Goal: Find specific page/section: Find specific page/section

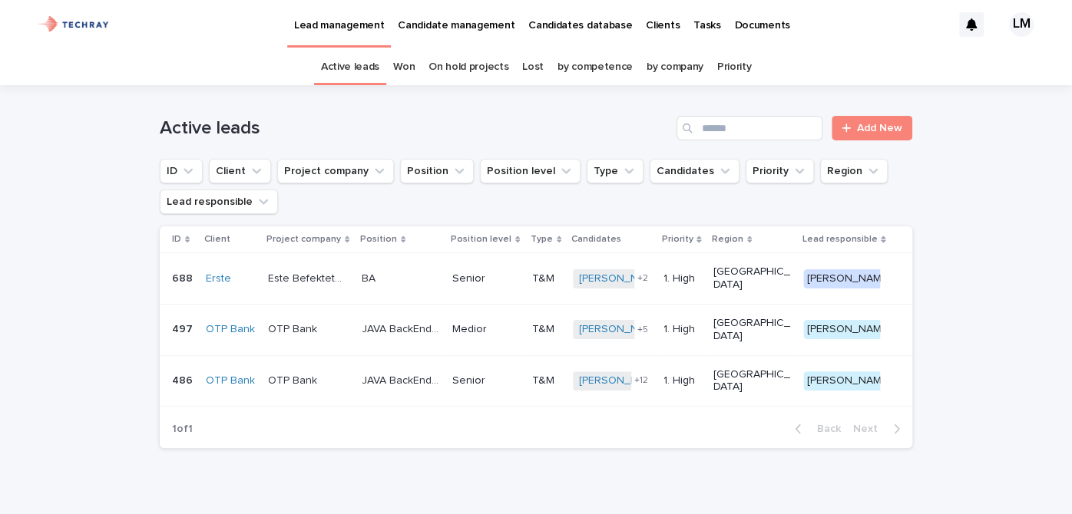
click at [567, 21] on p "Candidates database" at bounding box center [580, 16] width 104 height 32
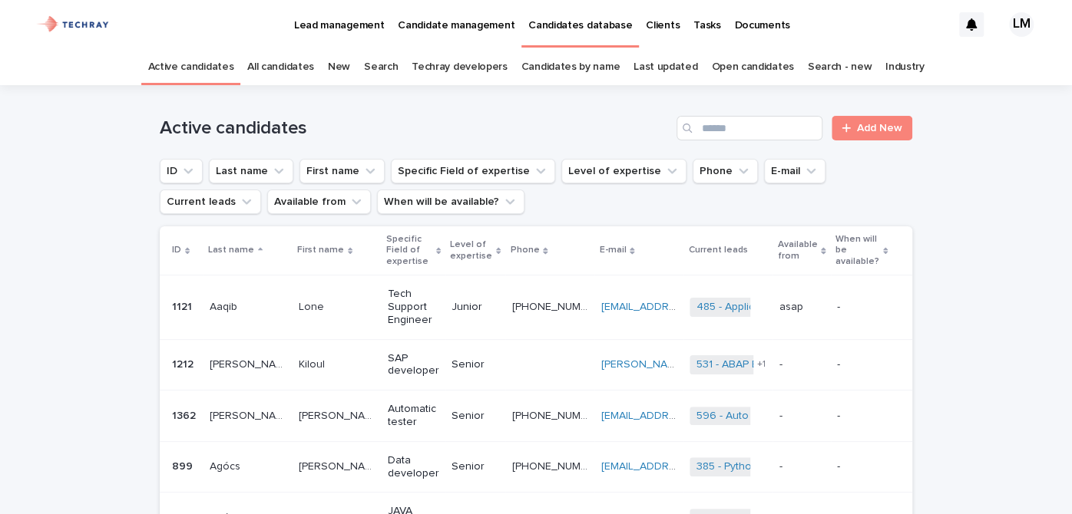
click at [342, 64] on link "New" at bounding box center [339, 67] width 22 height 36
